Goal: Task Accomplishment & Management: Complete application form

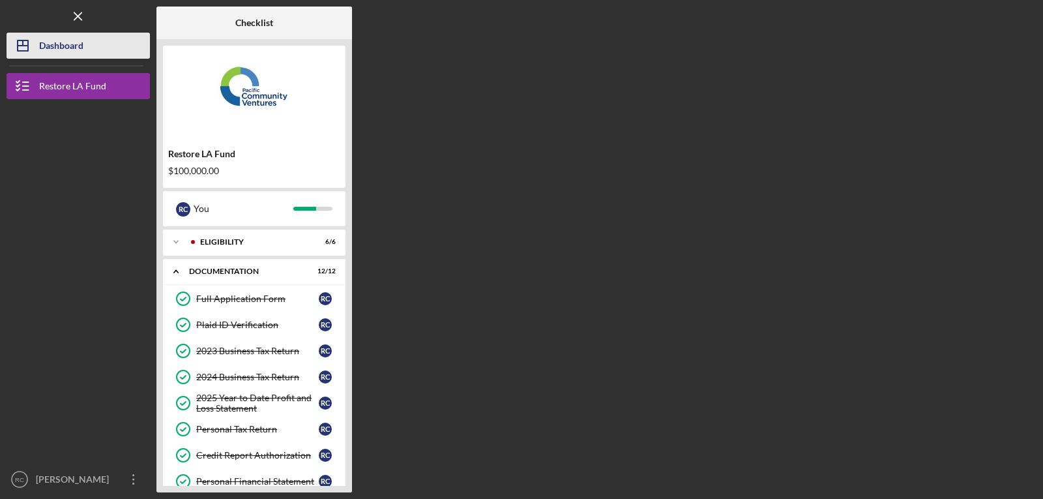
scroll to position [10, 0]
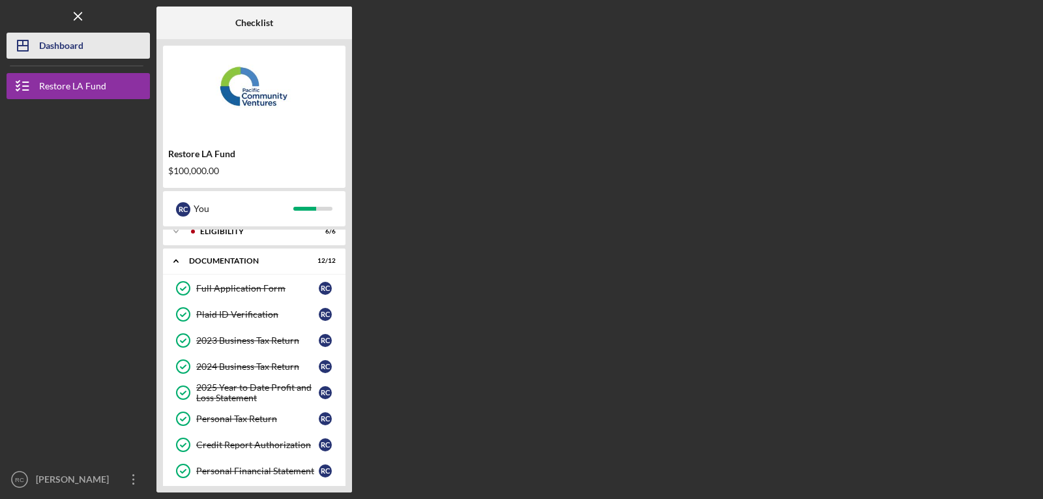
click at [63, 43] on div "Dashboard" at bounding box center [61, 47] width 44 height 29
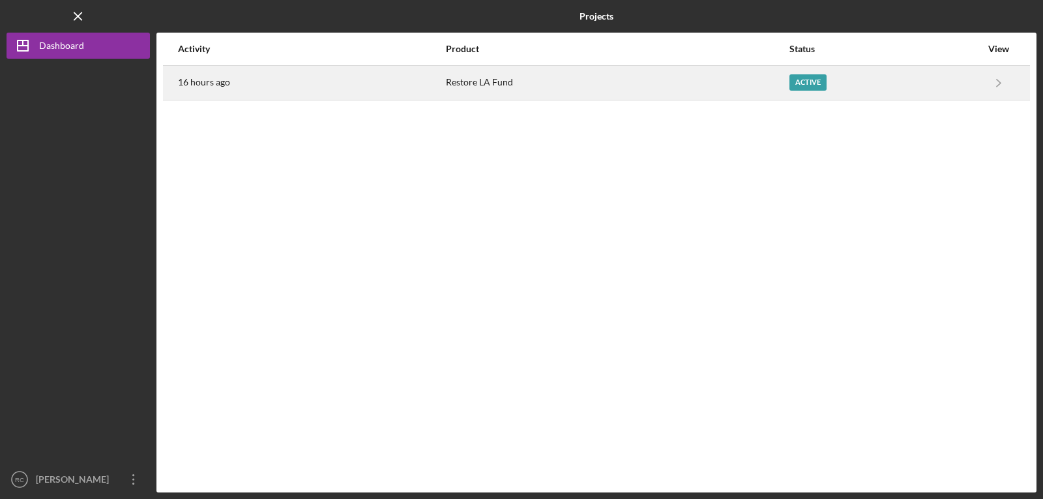
click at [616, 85] on div "Restore LA Fund" at bounding box center [617, 82] width 342 height 33
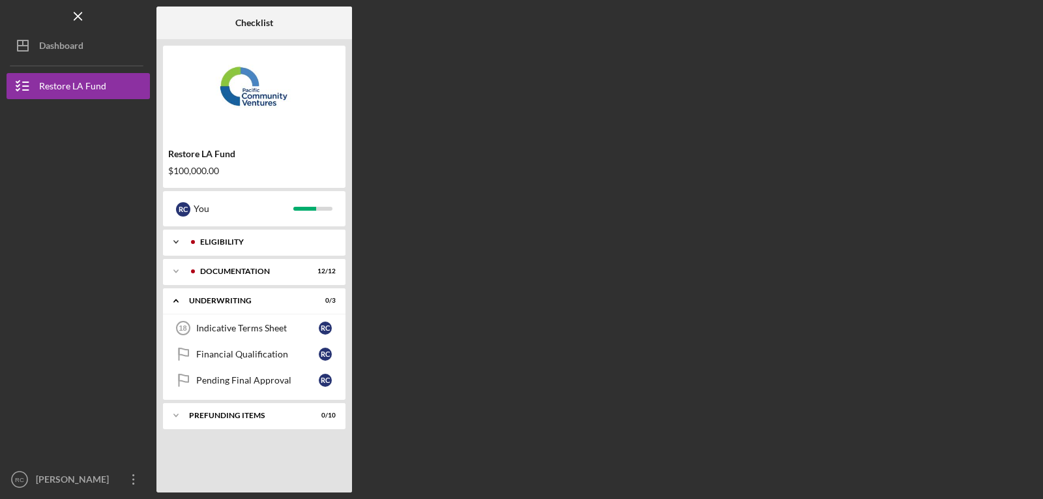
click at [229, 240] on div "Eligibility" at bounding box center [264, 242] width 129 height 8
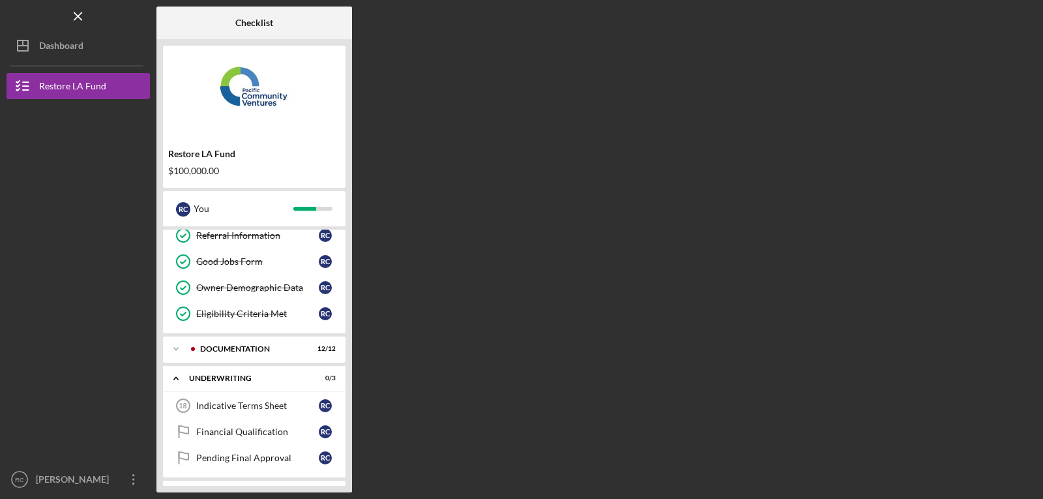
scroll to position [113, 0]
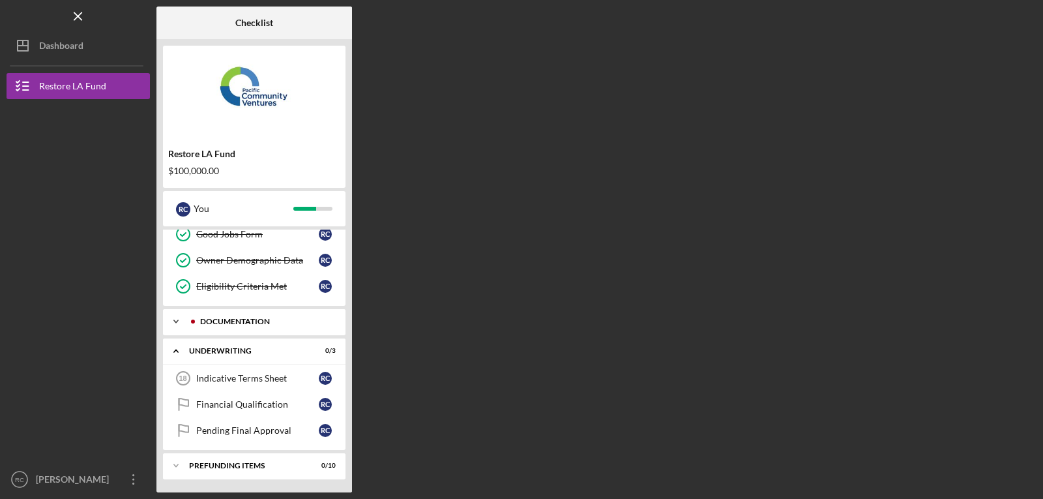
click at [233, 320] on div "Documentation" at bounding box center [264, 321] width 129 height 8
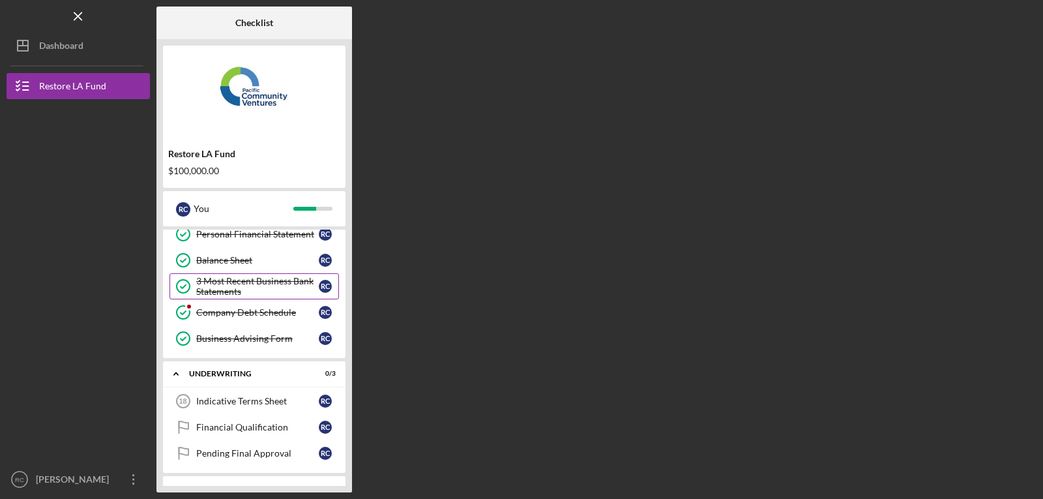
scroll to position [433, 0]
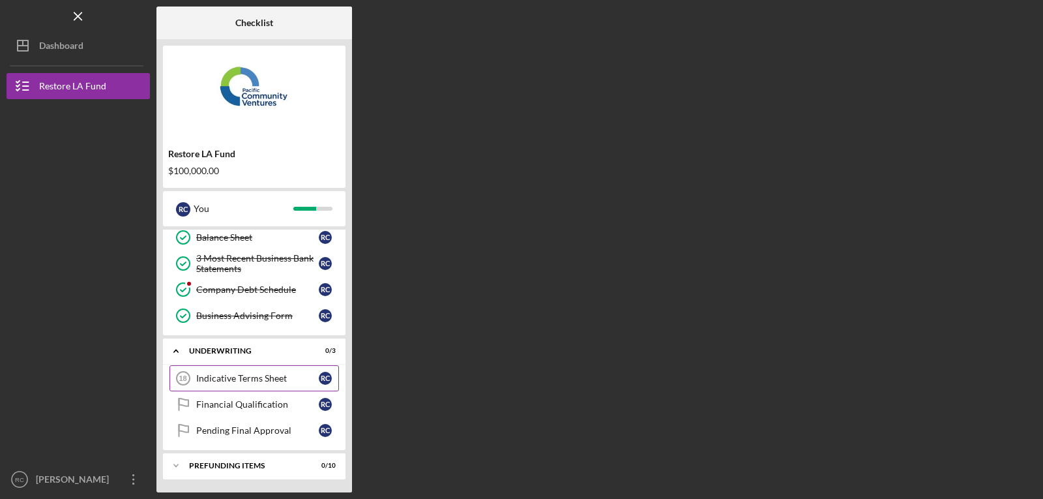
click at [227, 377] on div "Indicative Terms Sheet" at bounding box center [257, 378] width 123 height 10
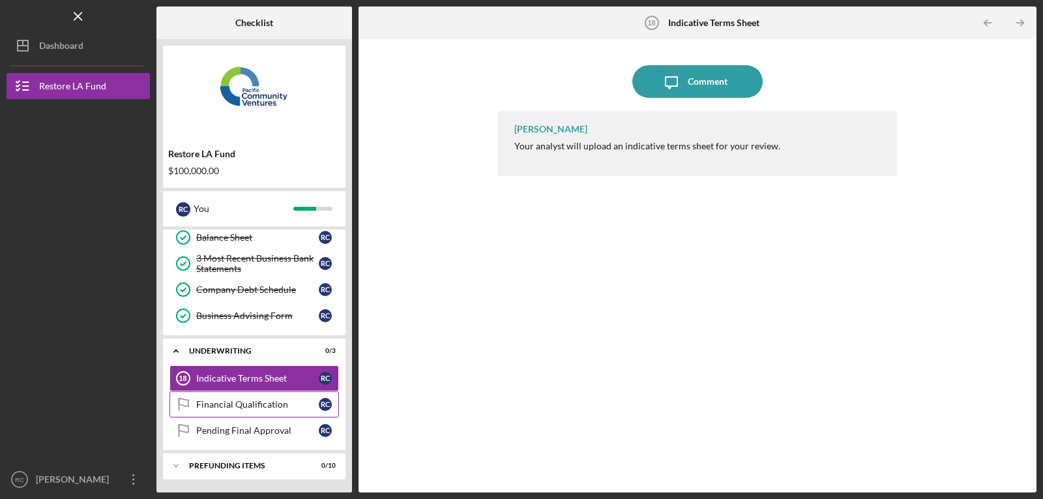
click at [237, 404] on div "Financial Qualification" at bounding box center [257, 404] width 123 height 10
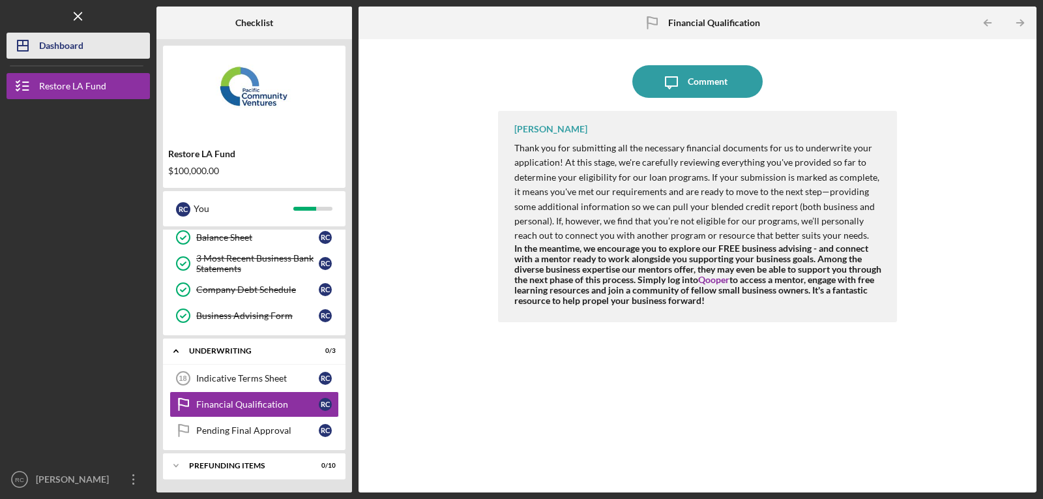
click at [47, 42] on div "Dashboard" at bounding box center [61, 47] width 44 height 29
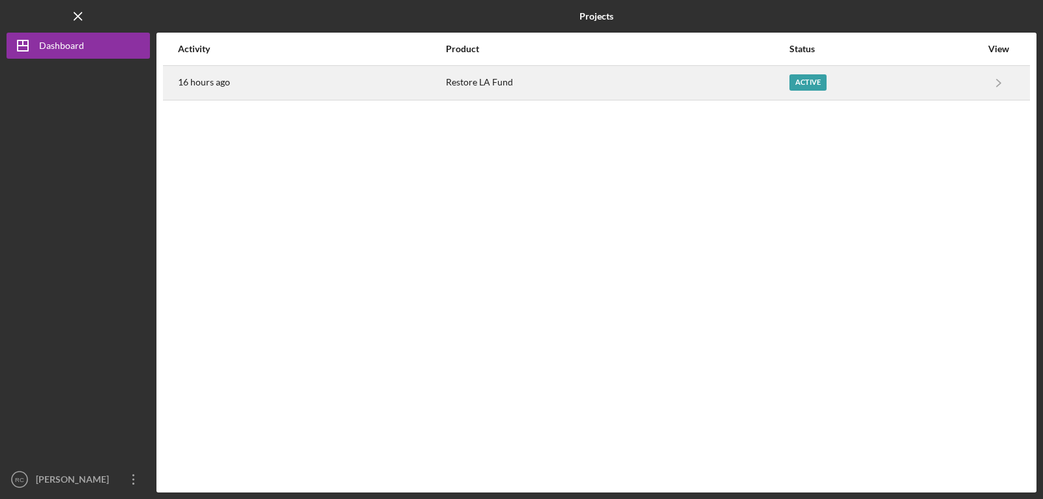
click at [308, 81] on div "16 hours ago" at bounding box center [311, 82] width 267 height 33
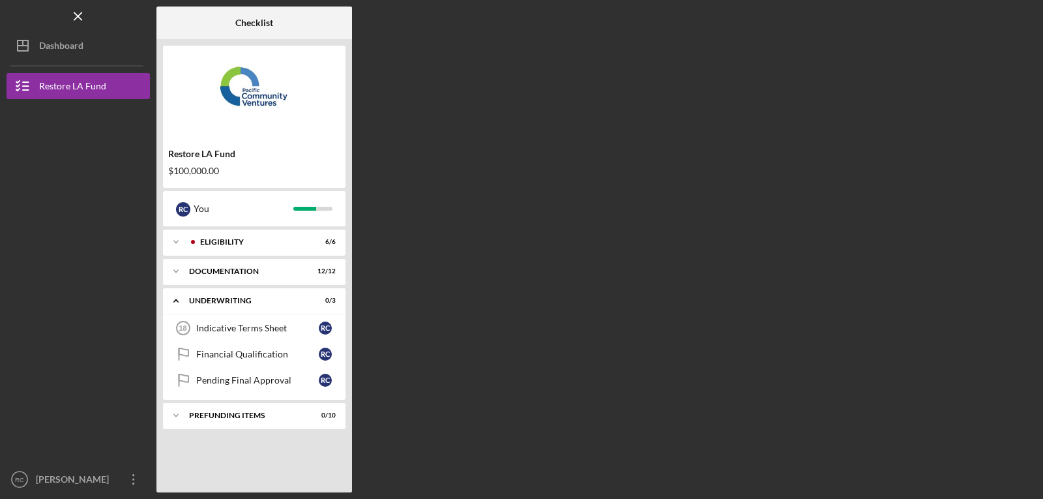
click at [790, 246] on div "Checklist Restore LA Fund $100,000.00 R C You Icon/Expander Eligibility 6 / 6 I…" at bounding box center [596, 249] width 880 height 485
click at [65, 44] on div "Dashboard" at bounding box center [61, 47] width 44 height 29
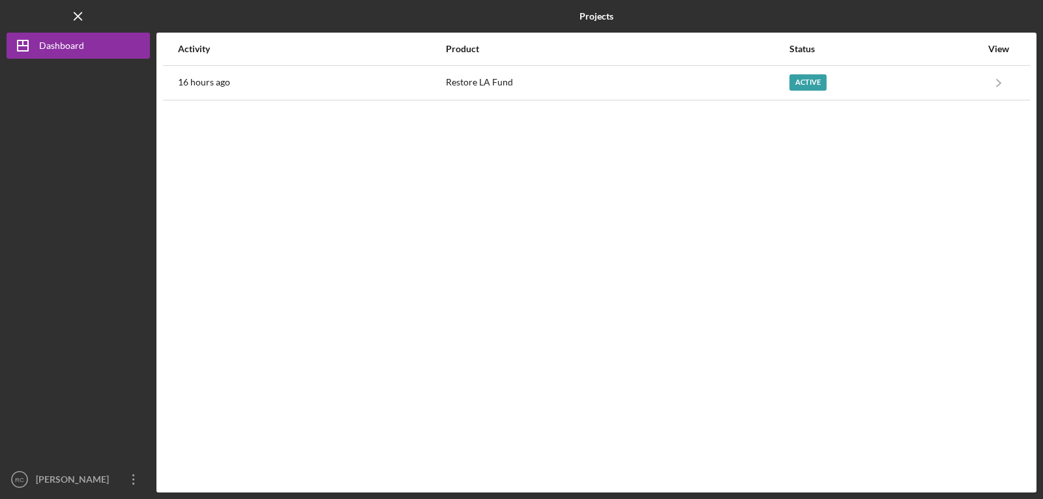
click at [304, 100] on div "Activity Product Status View 16 hours ago Restore LA Fund Active Icon/Navigate …" at bounding box center [596, 262] width 880 height 459
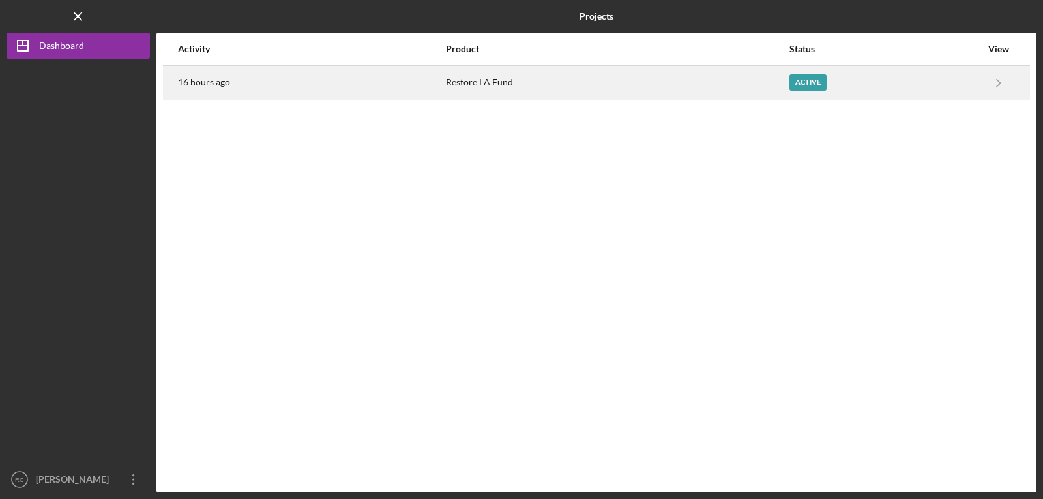
click at [305, 89] on div "16 hours ago" at bounding box center [311, 82] width 267 height 33
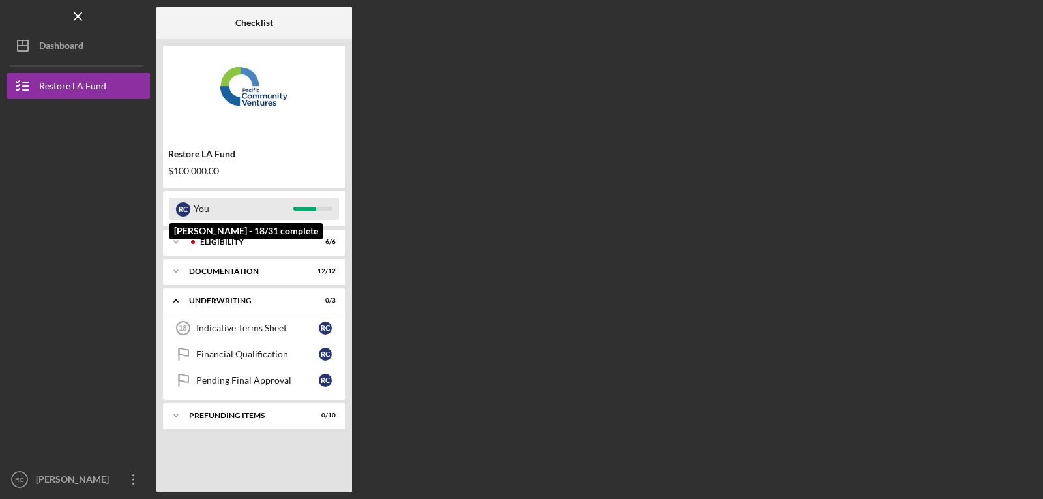
click at [235, 210] on div "You" at bounding box center [244, 208] width 100 height 22
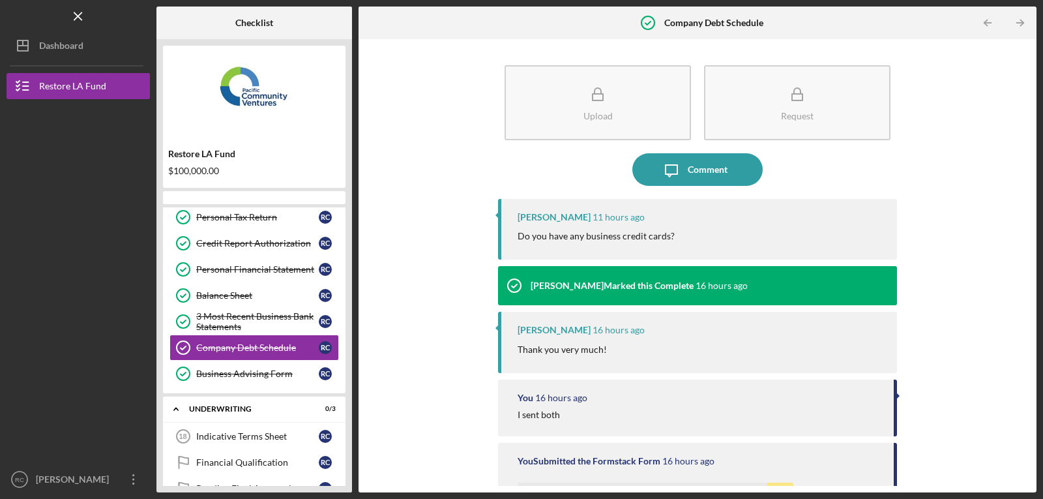
scroll to position [191, 0]
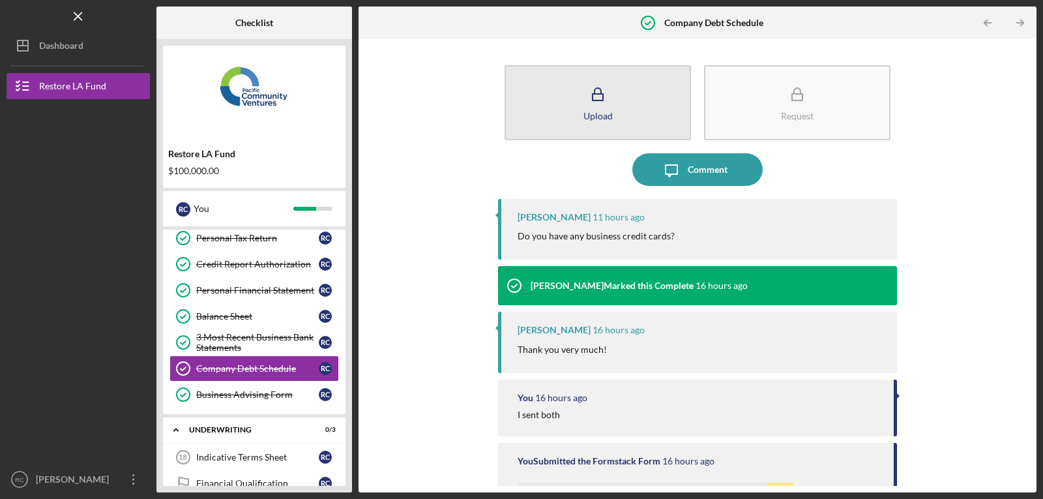
click at [597, 109] on button "Upload" at bounding box center [597, 102] width 186 height 75
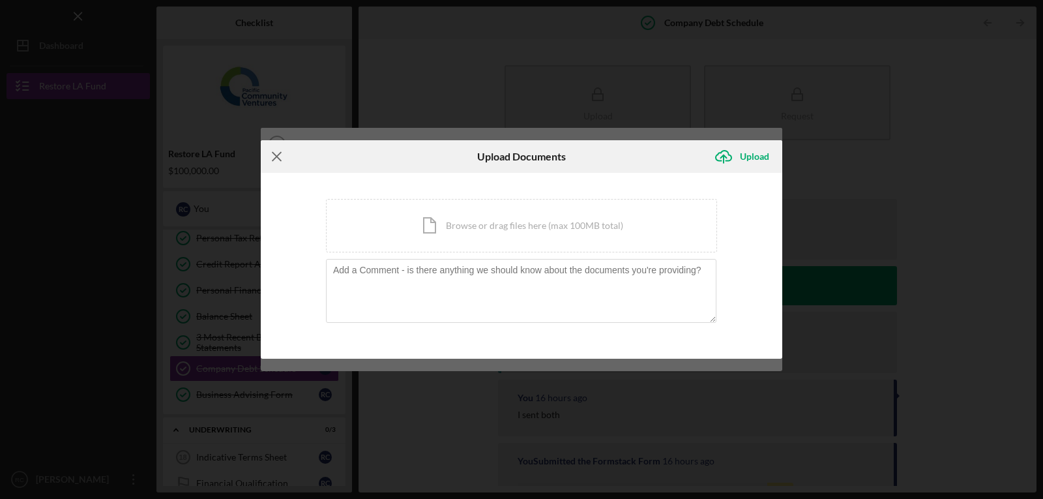
click at [274, 154] on icon "Icon/Menu Close" at bounding box center [277, 156] width 33 height 33
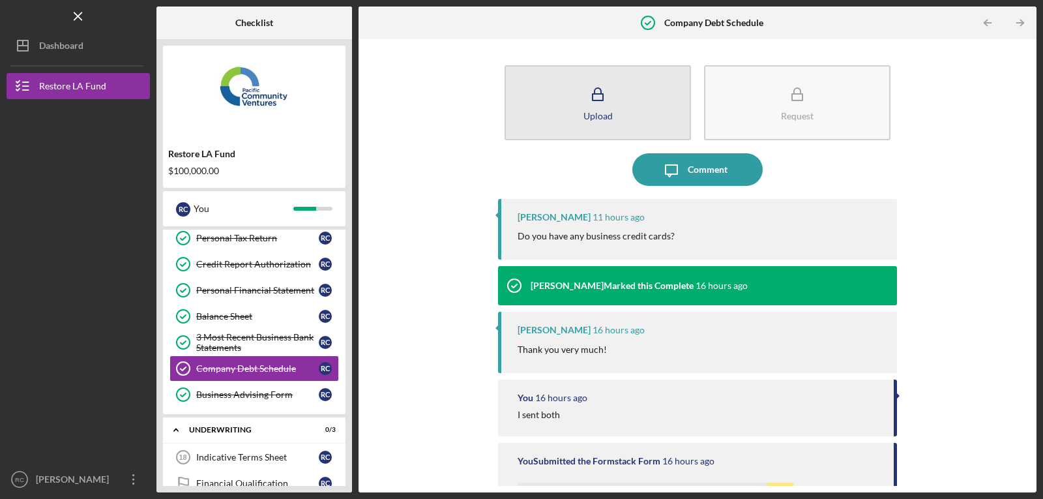
click at [588, 100] on icon "button" at bounding box center [597, 94] width 33 height 33
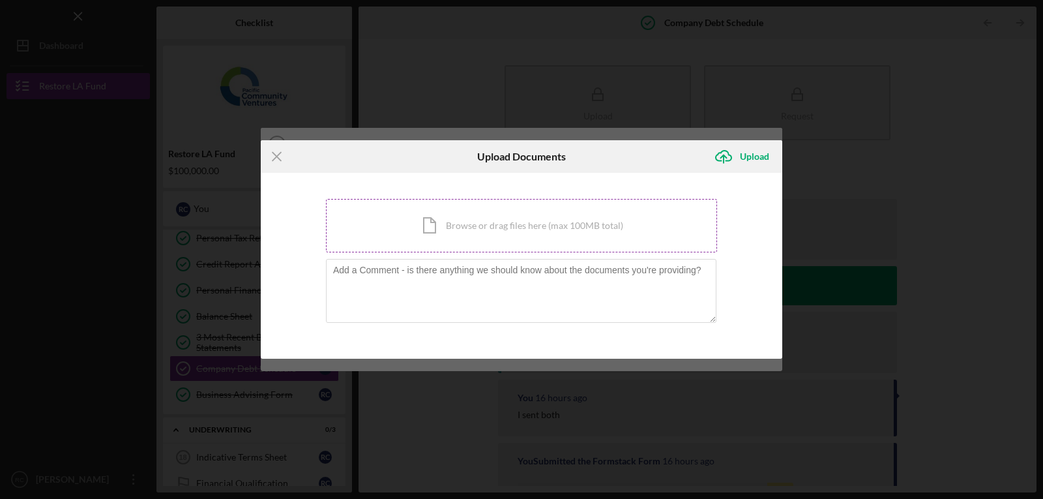
click at [471, 223] on div "Icon/Document Browse or drag files here (max 100MB total) Tap to choose files o…" at bounding box center [521, 225] width 391 height 53
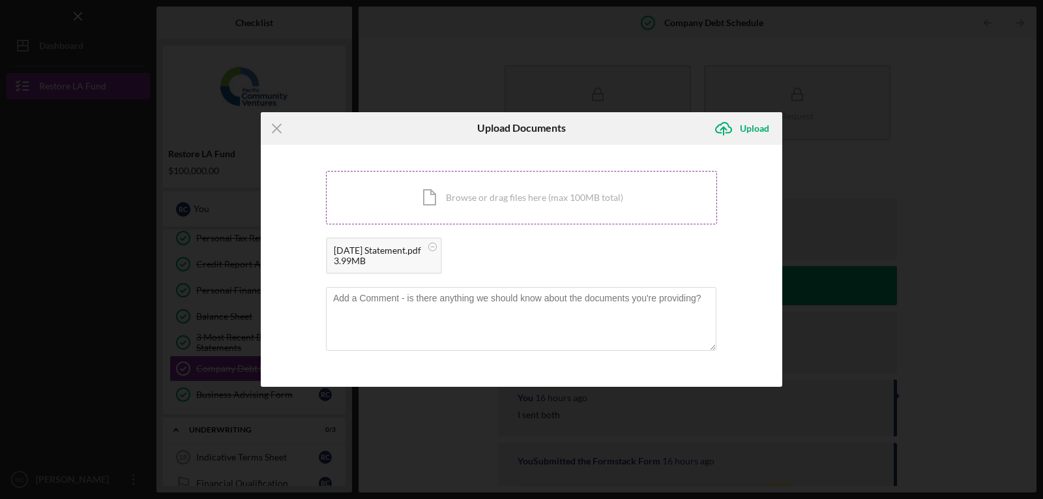
click at [474, 194] on div "Icon/Document Browse or drag files here (max 100MB total) Tap to choose files o…" at bounding box center [521, 197] width 391 height 53
click at [456, 195] on div "Icon/Document Browse or drag files here (max 100MB total) Tap to choose files o…" at bounding box center [521, 197] width 391 height 53
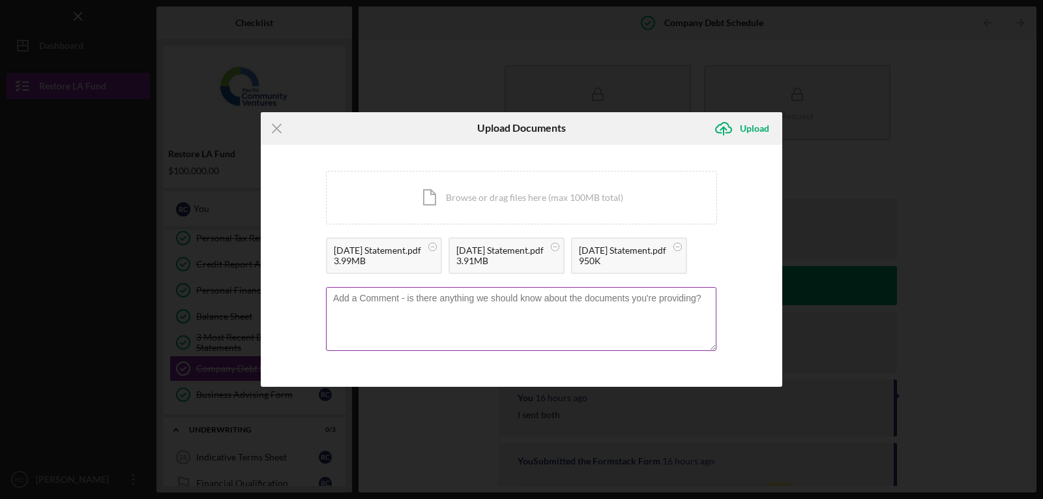
click at [404, 323] on textarea at bounding box center [521, 319] width 390 height 64
type textarea "Please see attached Statements"
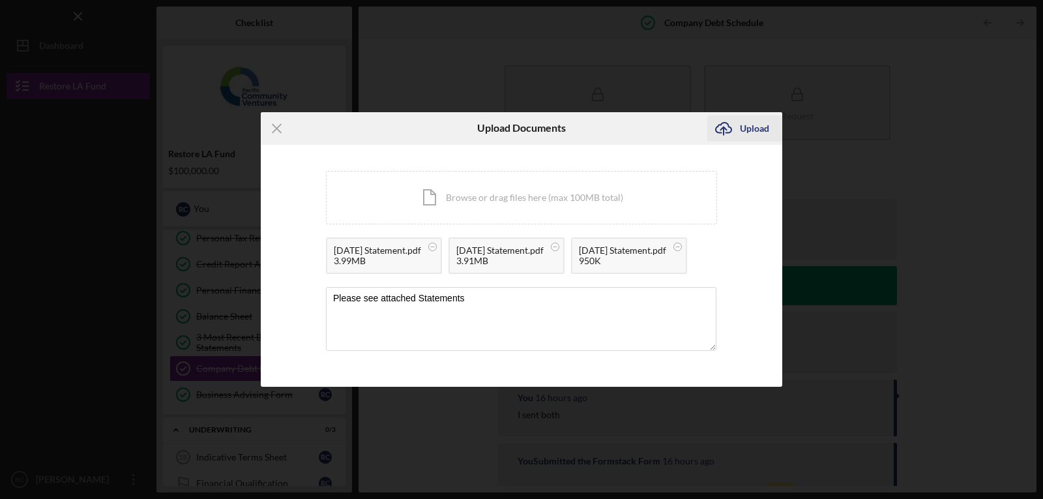
click at [742, 115] on div "Upload" at bounding box center [754, 128] width 29 height 26
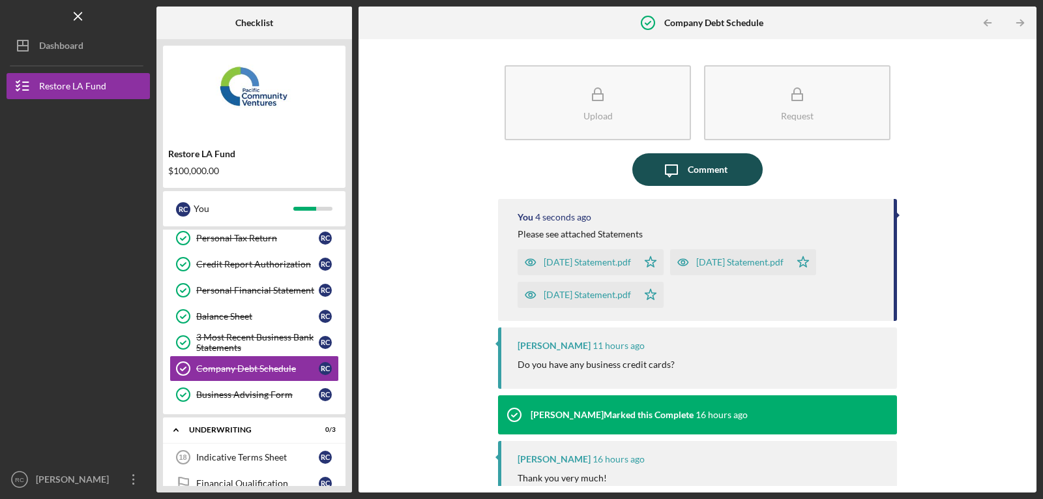
click at [678, 167] on icon "Icon/Message" at bounding box center [671, 169] width 33 height 33
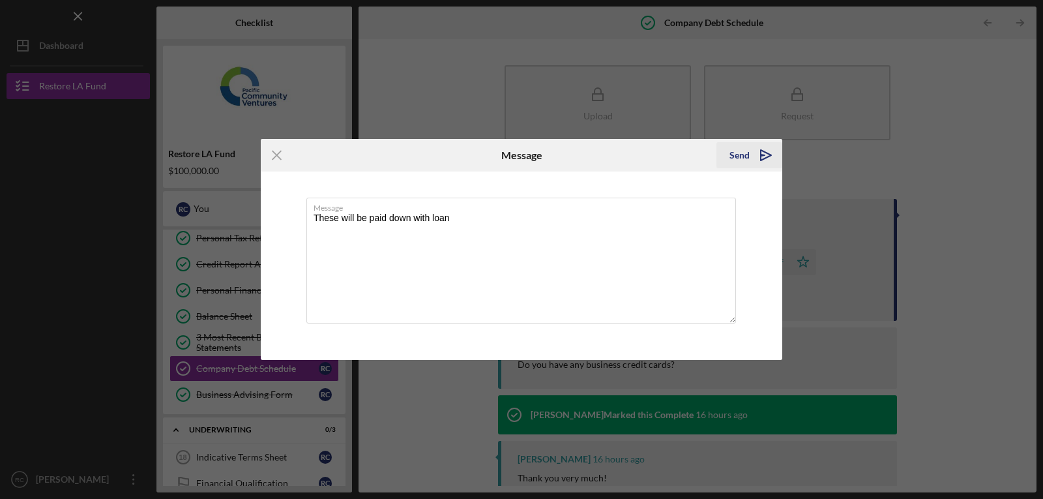
type textarea "These will be paid down with loan"
click at [741, 152] on div "Send" at bounding box center [739, 155] width 20 height 26
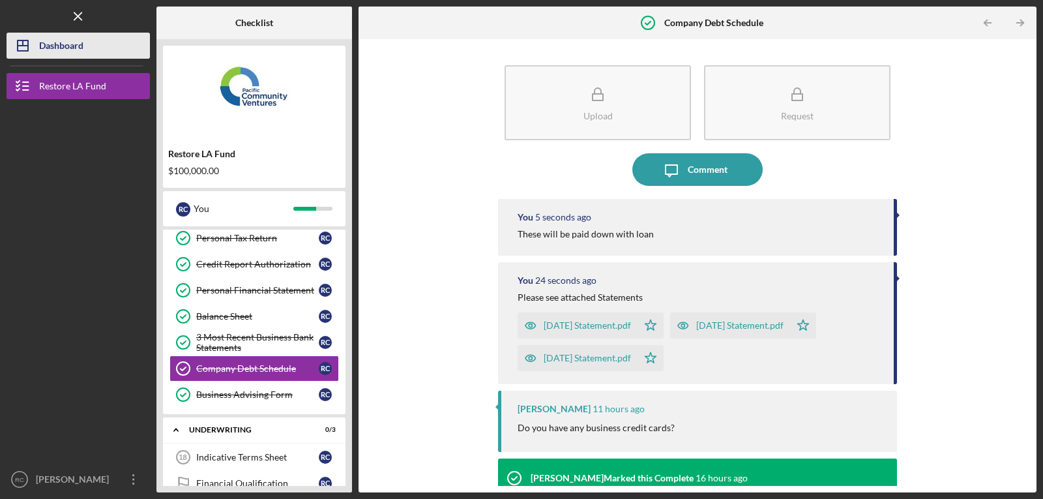
click at [57, 43] on div "Dashboard" at bounding box center [61, 47] width 44 height 29
